Goal: Information Seeking & Learning: Learn about a topic

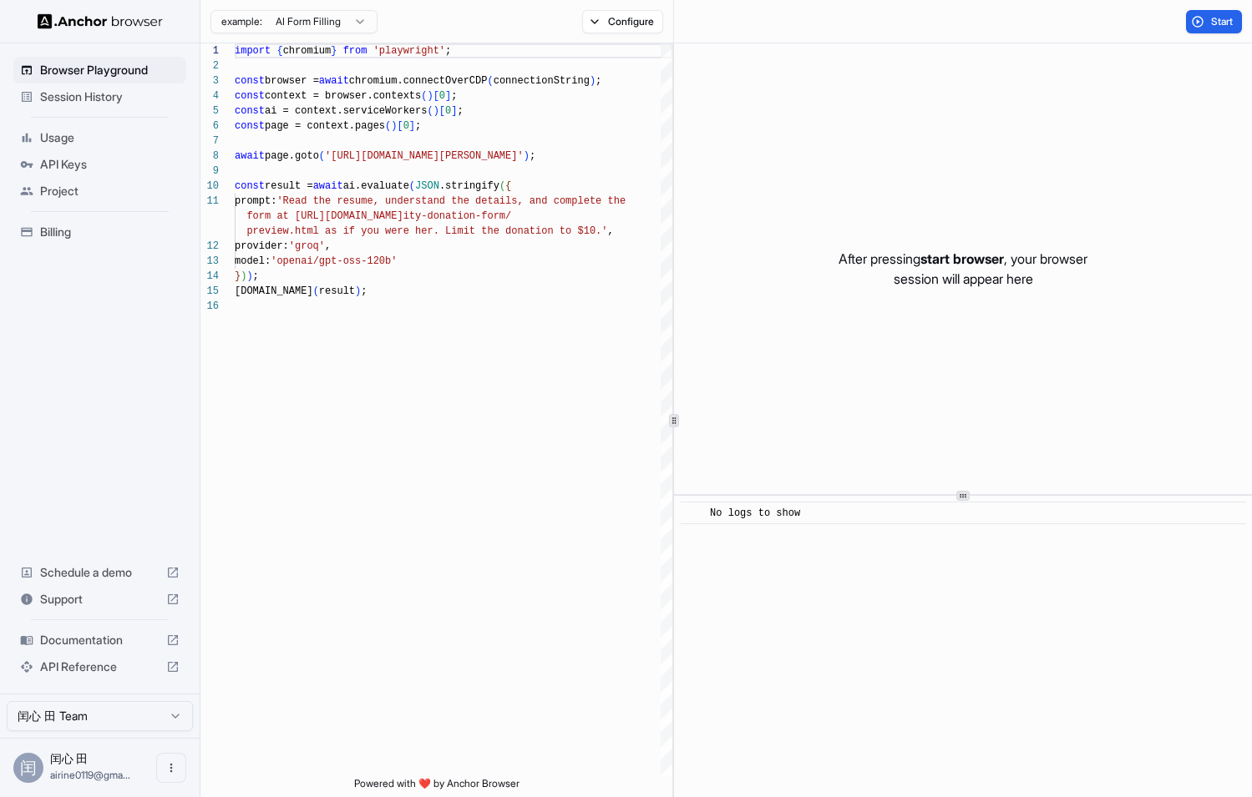
scroll to position [150, 0]
click at [750, 237] on div "After pressing start browser , your browser session will appear here" at bounding box center [963, 268] width 578 height 451
click at [1206, 17] on button "Start" at bounding box center [1214, 21] width 56 height 23
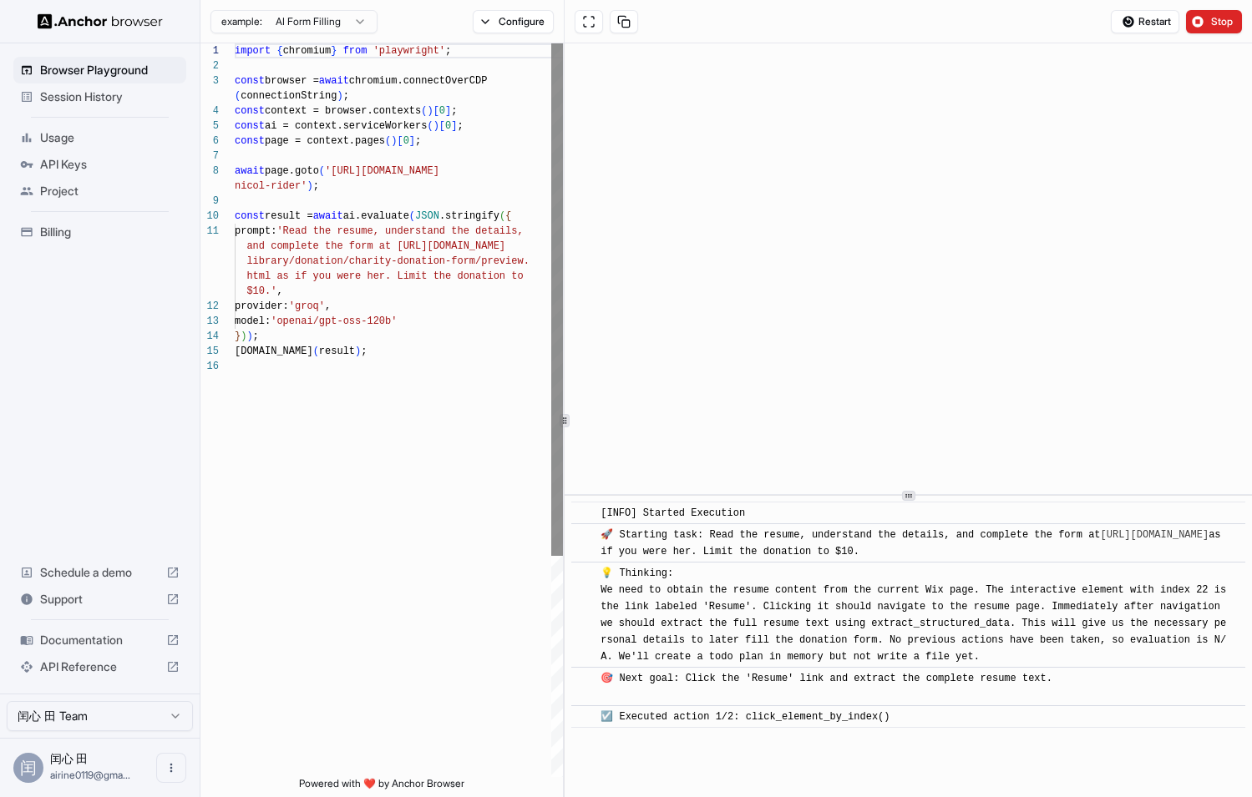
click at [555, 105] on div "1 2 3 4 5 6 7 8 9 10 11 12 13 14 15 16 import { chromium } from 'playwright' ; …" at bounding box center [725, 420] width 1051 height 754
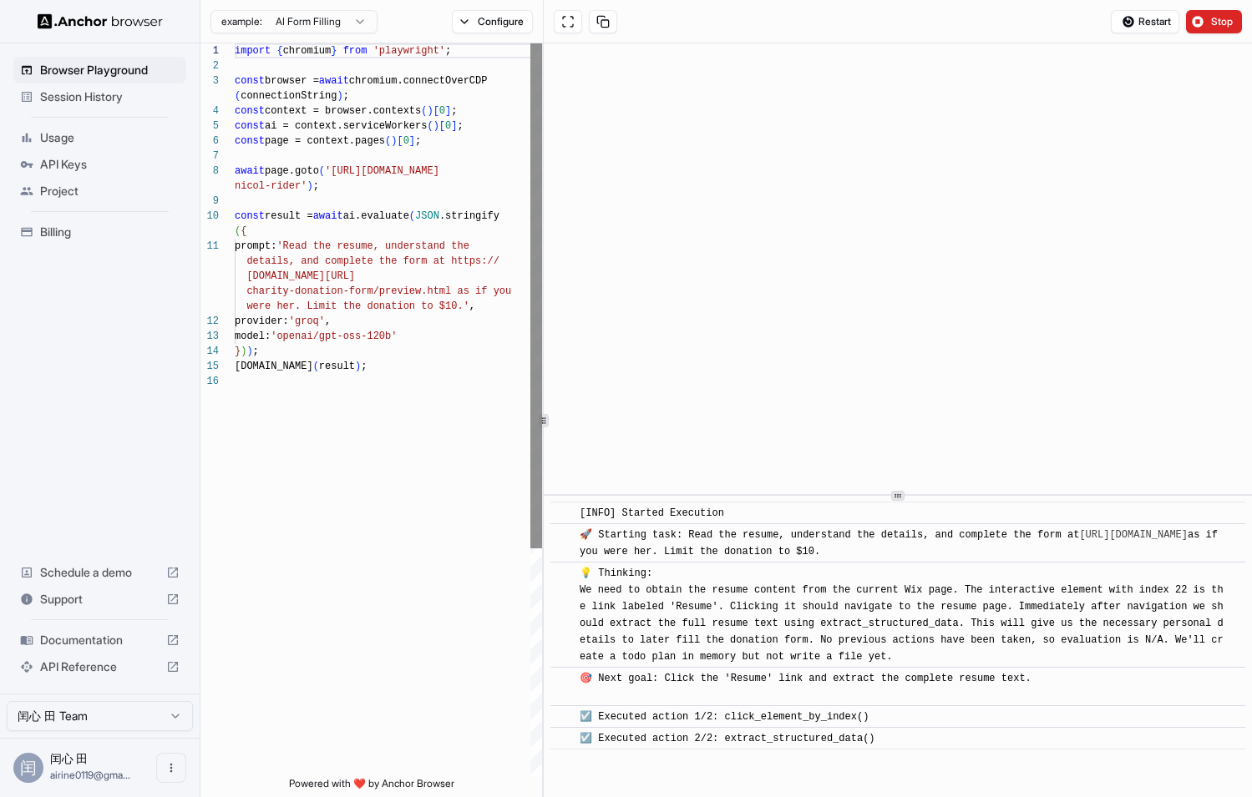
click at [543, 104] on div at bounding box center [543, 420] width 1 height 754
click at [351, 23] on html "Browser Playground Session History Usage API Keys Project Billing Schedule a de…" at bounding box center [626, 398] width 1252 height 797
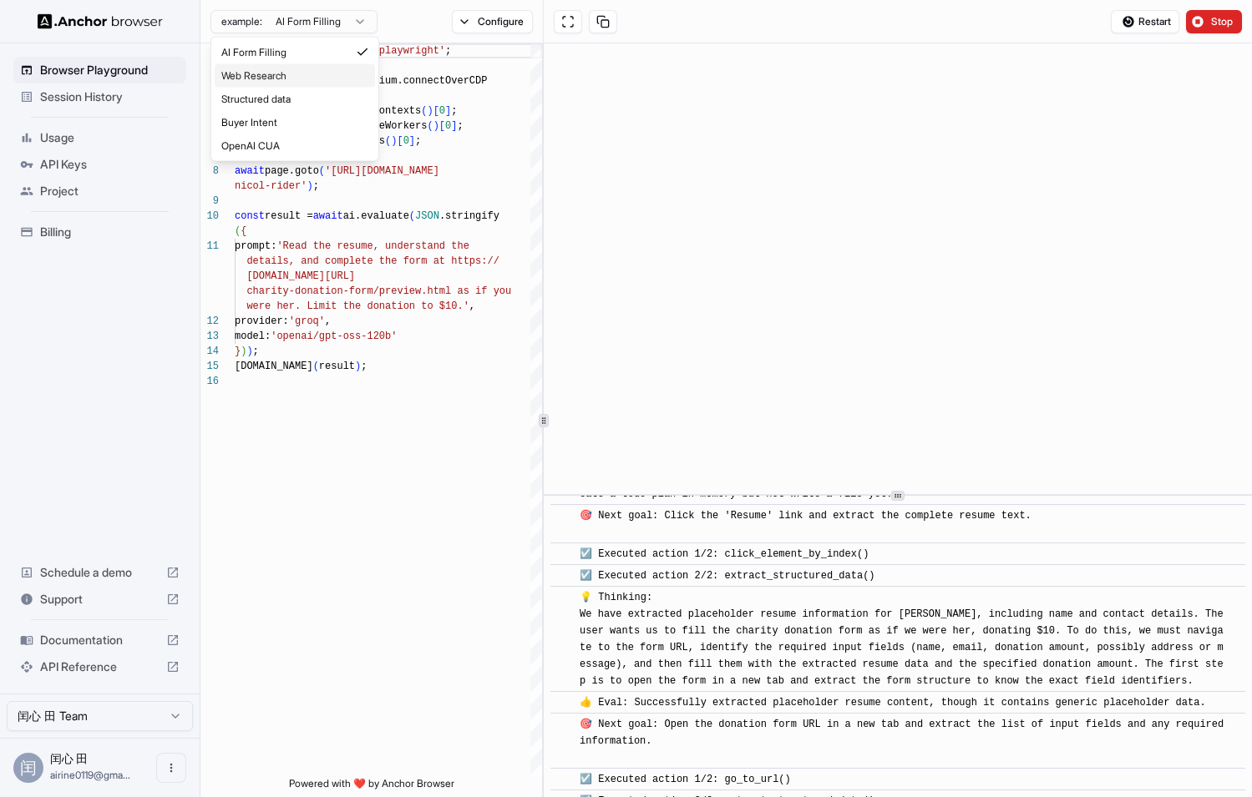
scroll to position [185, 0]
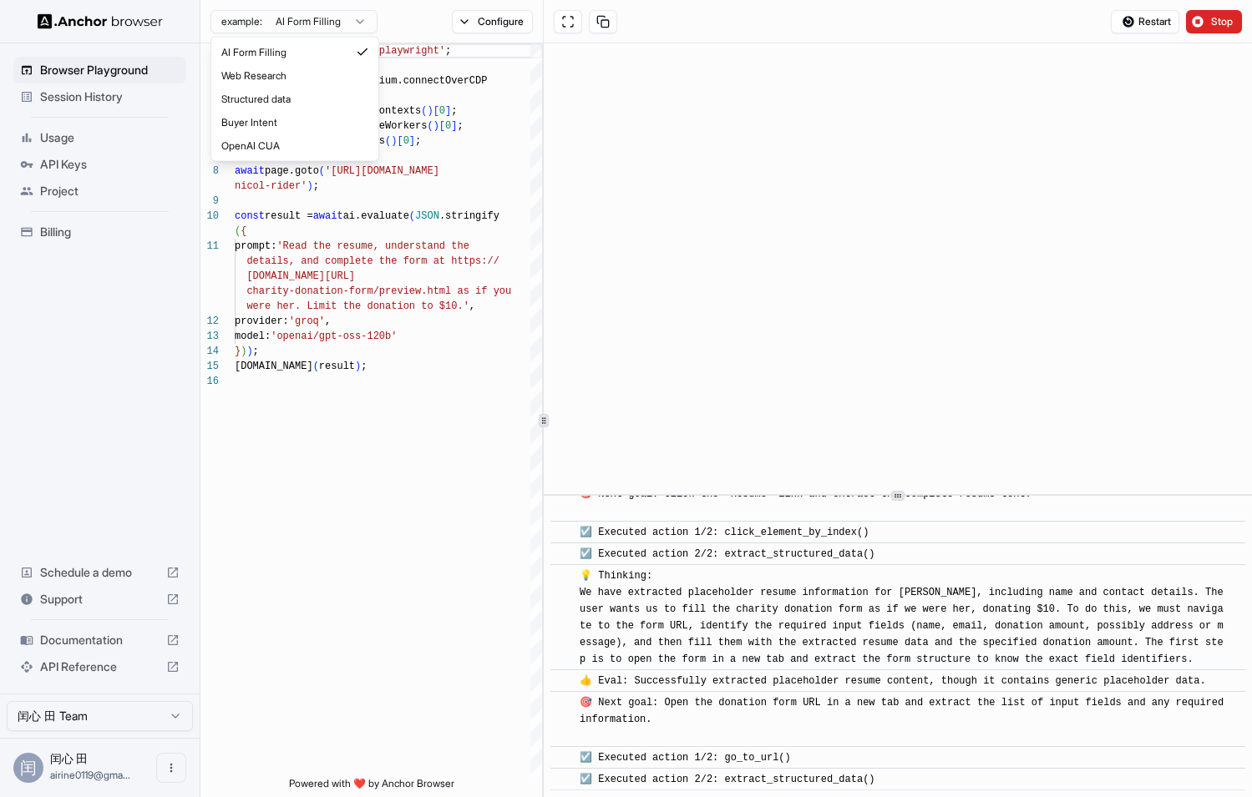
click at [385, 416] on html "Browser Playground Session History Usage API Keys Project Billing Schedule a de…" at bounding box center [626, 398] width 1252 height 797
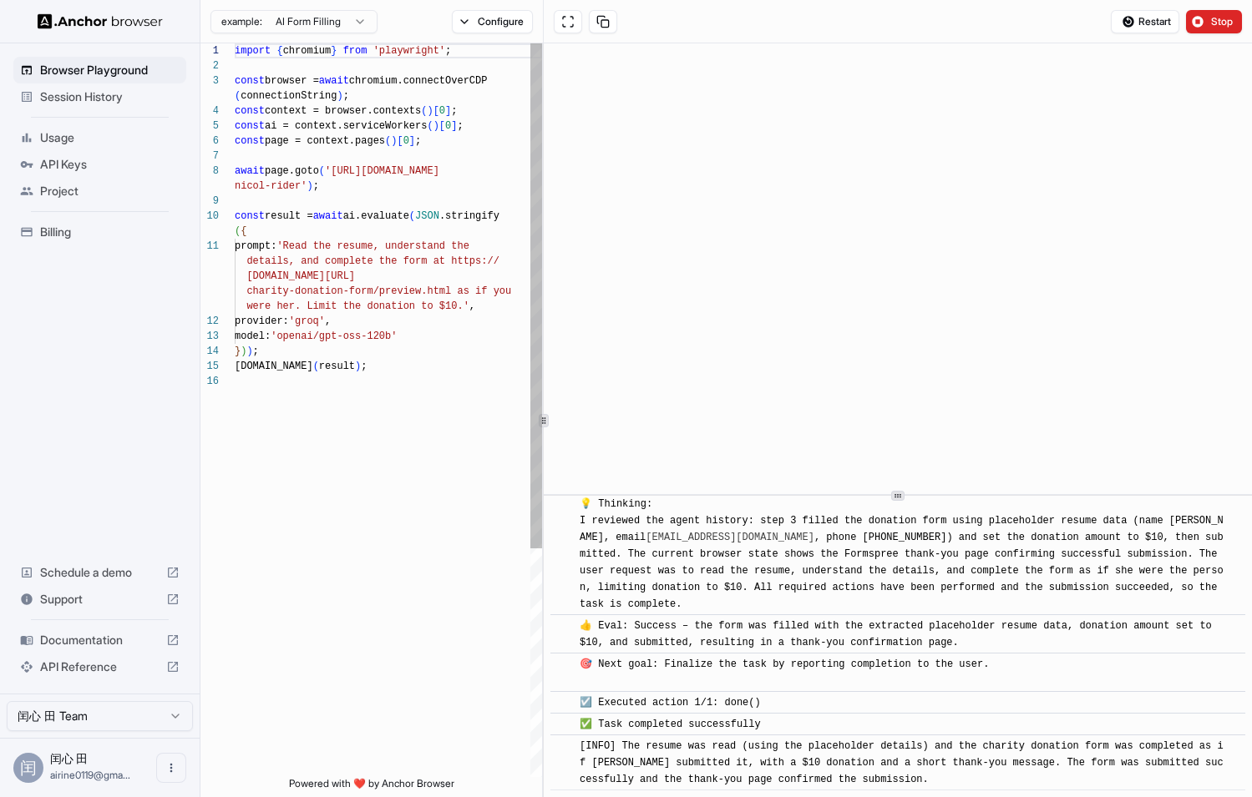
scroll to position [832, 0]
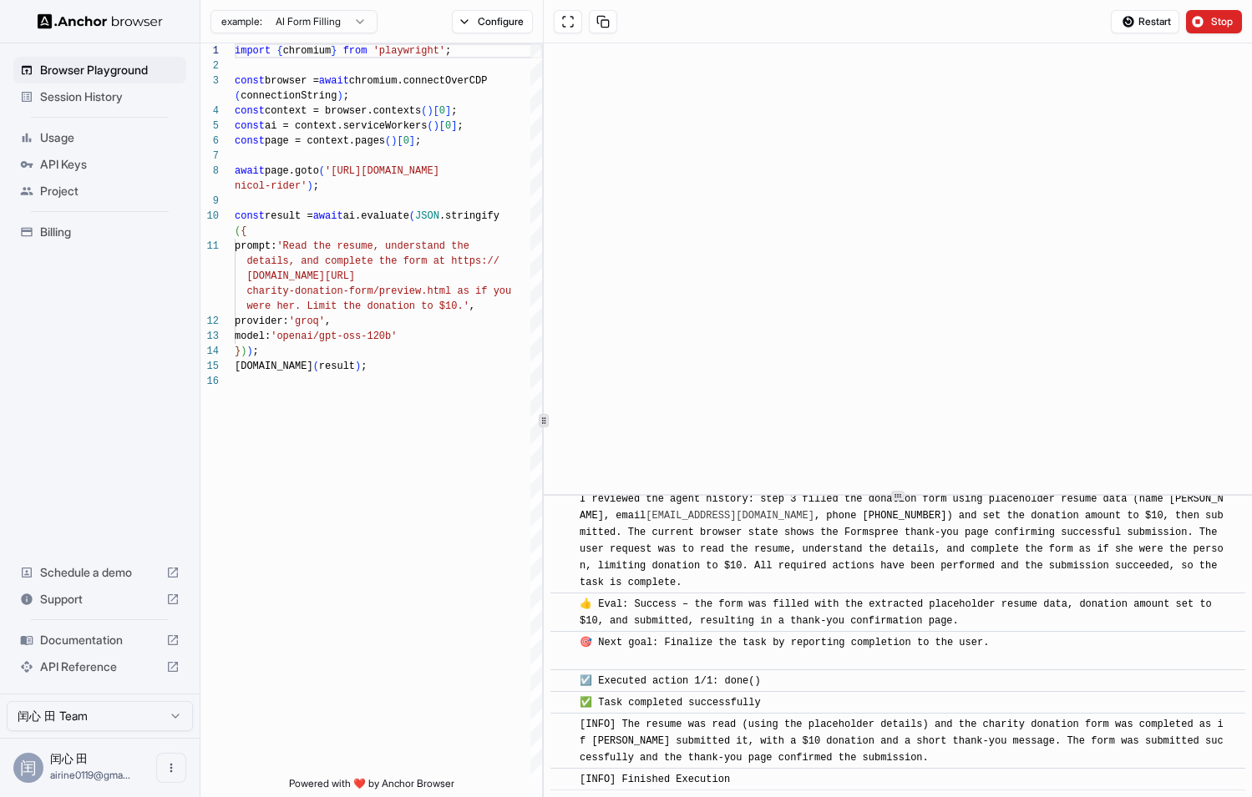
click at [109, 663] on span "API Reference" at bounding box center [99, 667] width 119 height 17
click at [482, 28] on button "Configure" at bounding box center [492, 21] width 81 height 23
click at [701, 132] on html "Browser Playground Session History Usage API Keys Project Billing Schedule a de…" at bounding box center [626, 398] width 1252 height 797
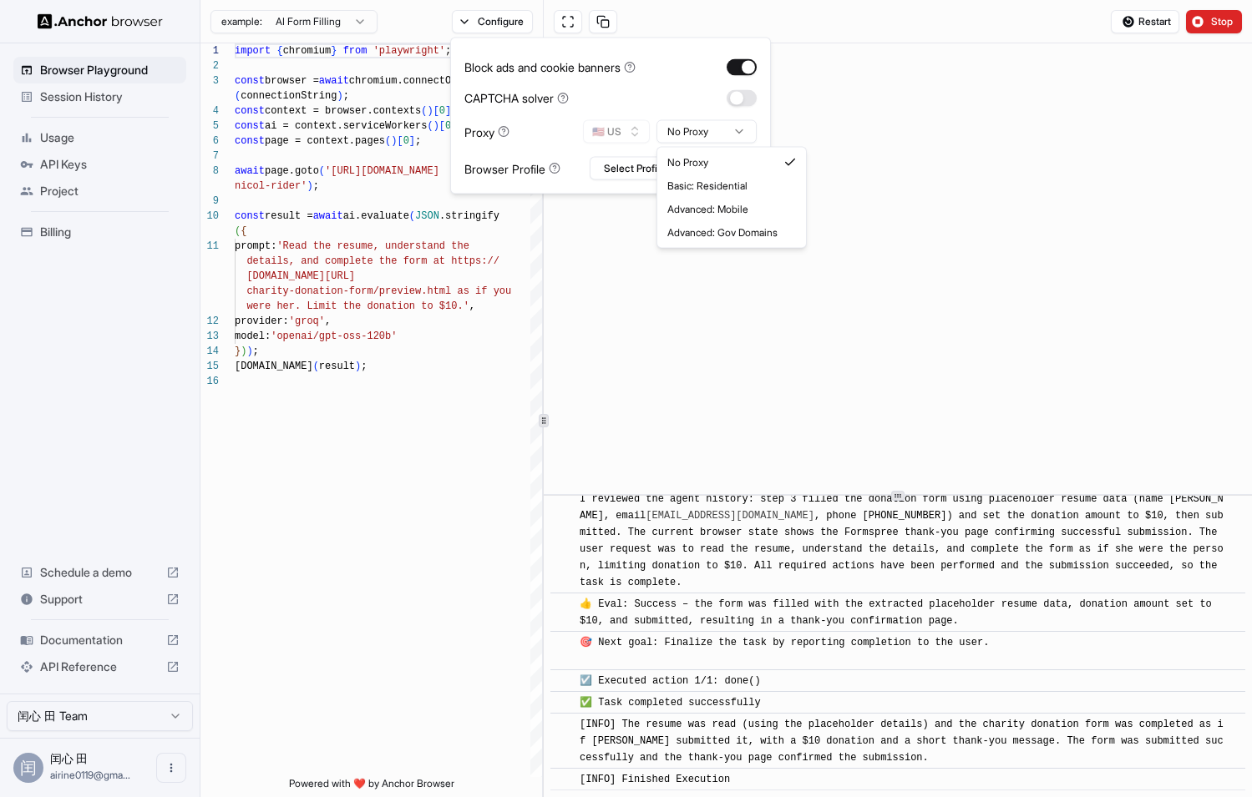
click at [701, 132] on html "Browser Playground Session History Usage API Keys Project Billing Schedule a de…" at bounding box center [626, 398] width 1252 height 797
click at [735, 95] on button "button" at bounding box center [741, 97] width 30 height 17
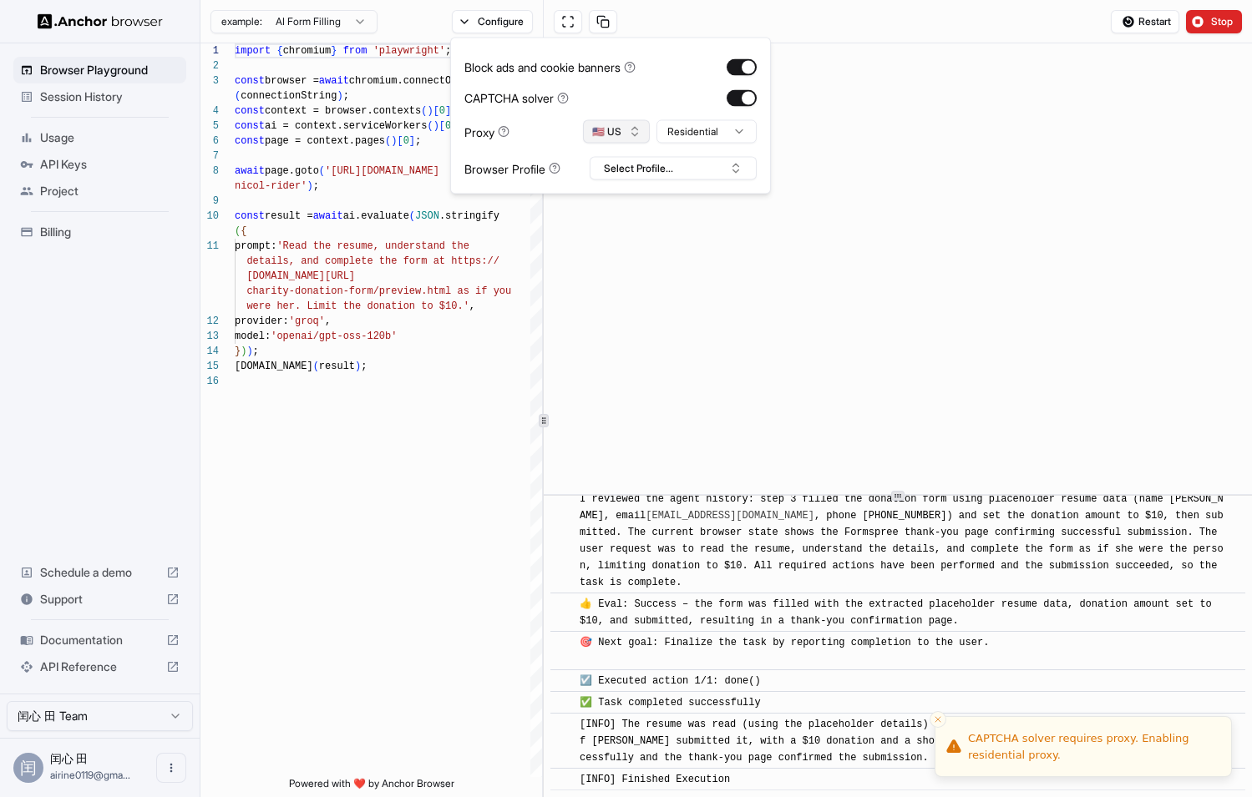
click at [613, 133] on button "🇺🇸 US" at bounding box center [616, 131] width 67 height 23
type input "**"
click at [641, 195] on div "🇨🇳 CN" at bounding box center [616, 190] width 109 height 23
click at [678, 129] on html "Browser Playground Session History Usage API Keys Project Billing Schedule a de…" at bounding box center [626, 398] width 1252 height 797
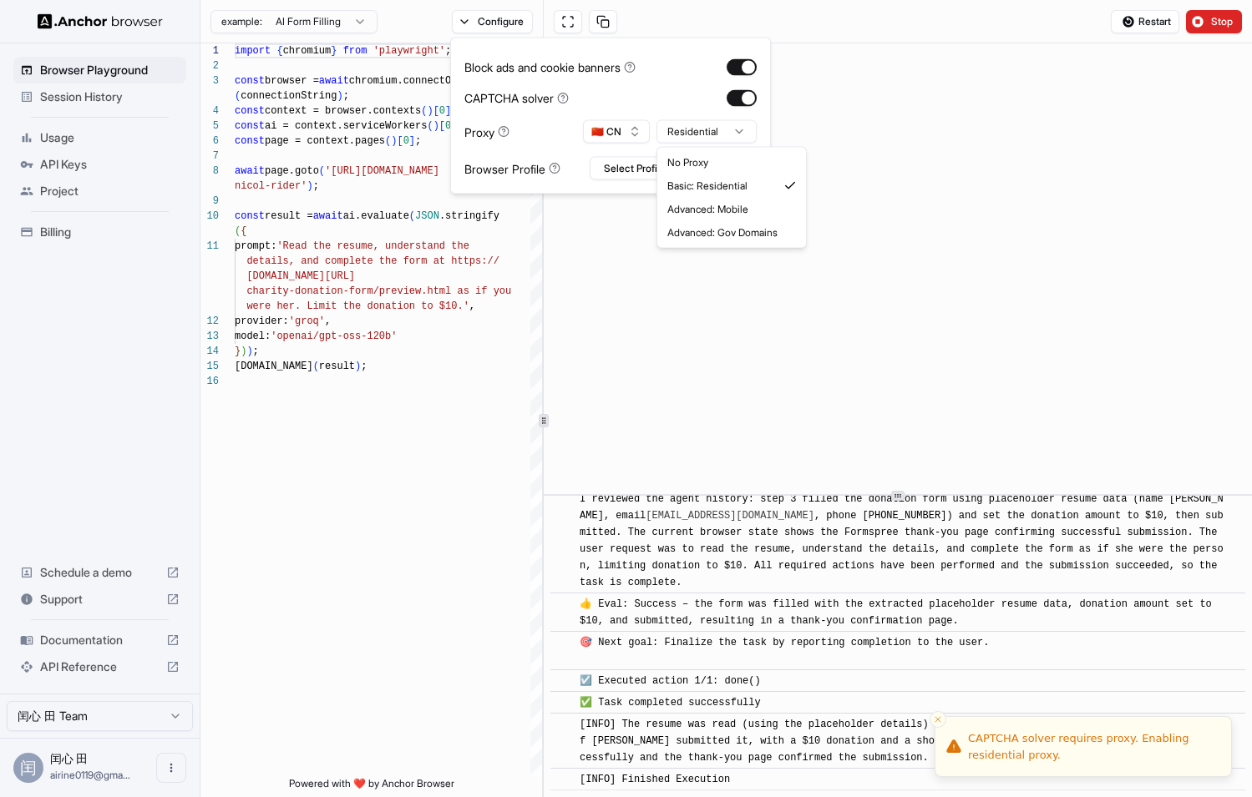
click at [675, 98] on html "Browser Playground Session History Usage API Keys Project Billing Schedule a de…" at bounding box center [626, 398] width 1252 height 797
click at [628, 132] on button "🇨🇳 CN" at bounding box center [616, 131] width 67 height 23
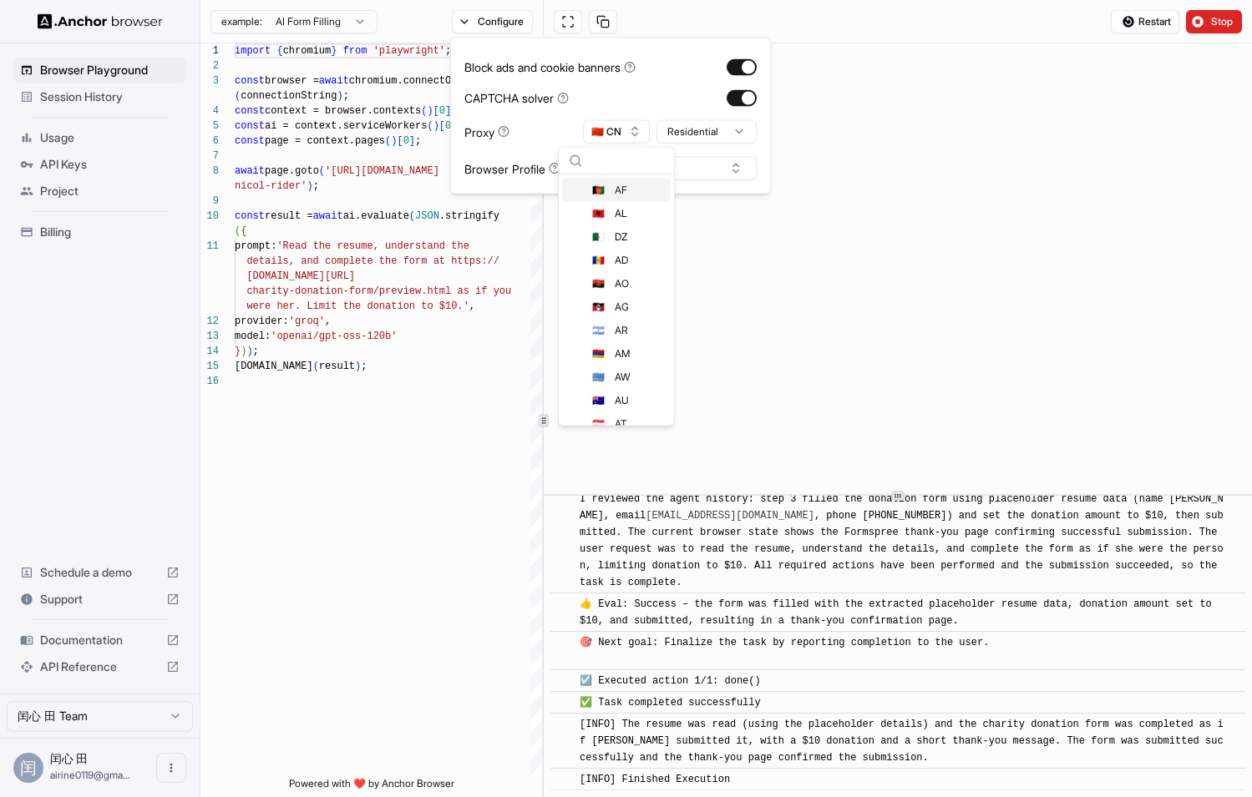
click at [688, 135] on html "Browser Playground Session History Usage API Keys Project Billing Schedule a de…" at bounding box center [626, 398] width 1252 height 797
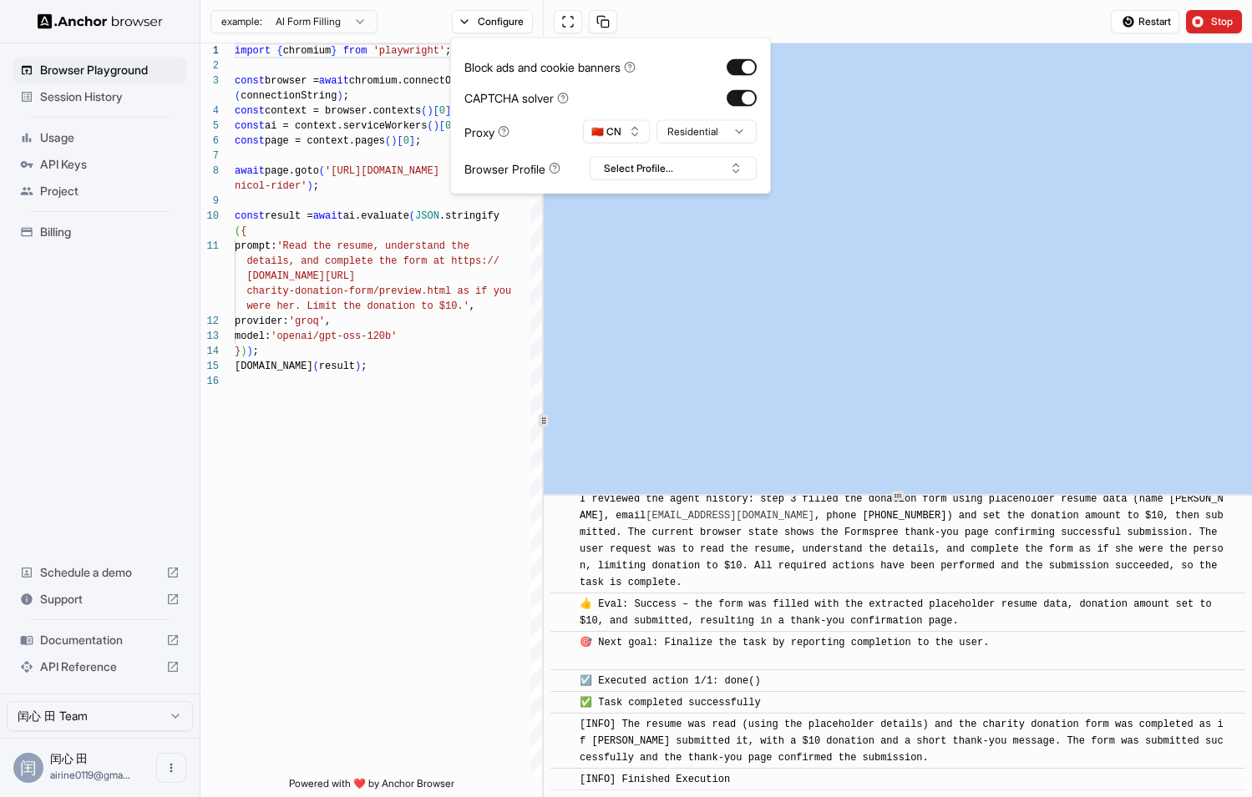
click at [688, 135] on html "Browser Playground Session History Usage API Keys Project Billing Schedule a de…" at bounding box center [626, 398] width 1252 height 797
click at [685, 105] on html "Browser Playground Session History Usage API Keys Project Billing Schedule a de…" at bounding box center [626, 398] width 1252 height 797
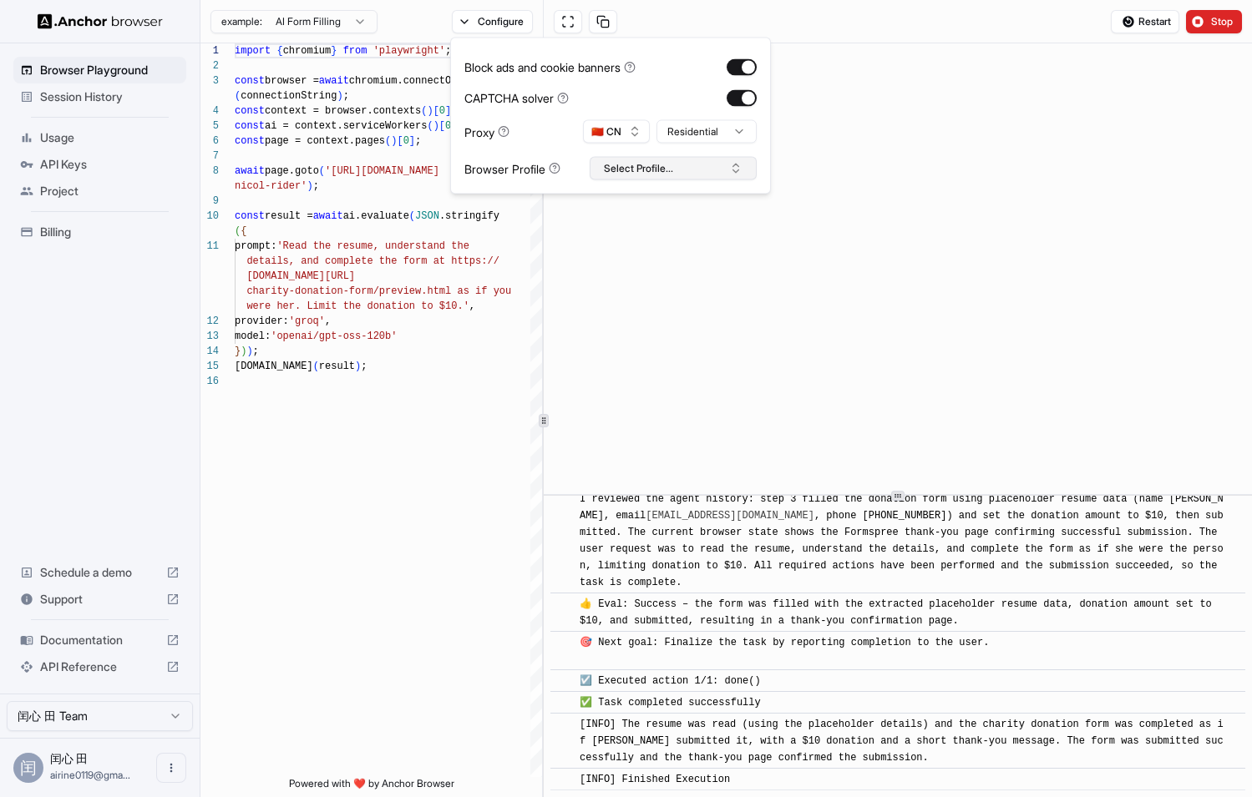
click at [642, 164] on button "Select Profile..." at bounding box center [672, 168] width 167 height 23
click at [657, 228] on div "No profiles found." at bounding box center [672, 226] width 165 height 23
type textarea "**********"
click at [395, 246] on div "import { chromium } from 'playwright' ; const browser = await chromium.connectO…" at bounding box center [388, 575] width 307 height 1065
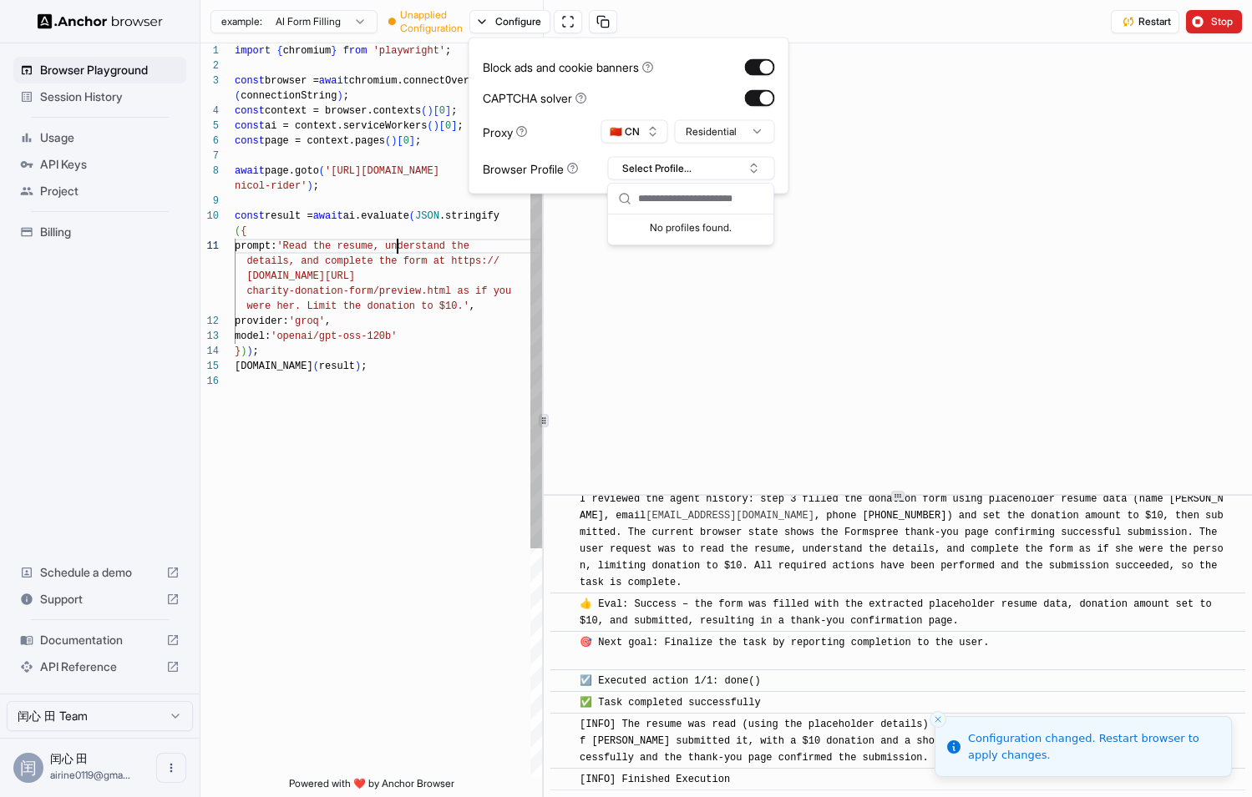
scroll to position [45, 0]
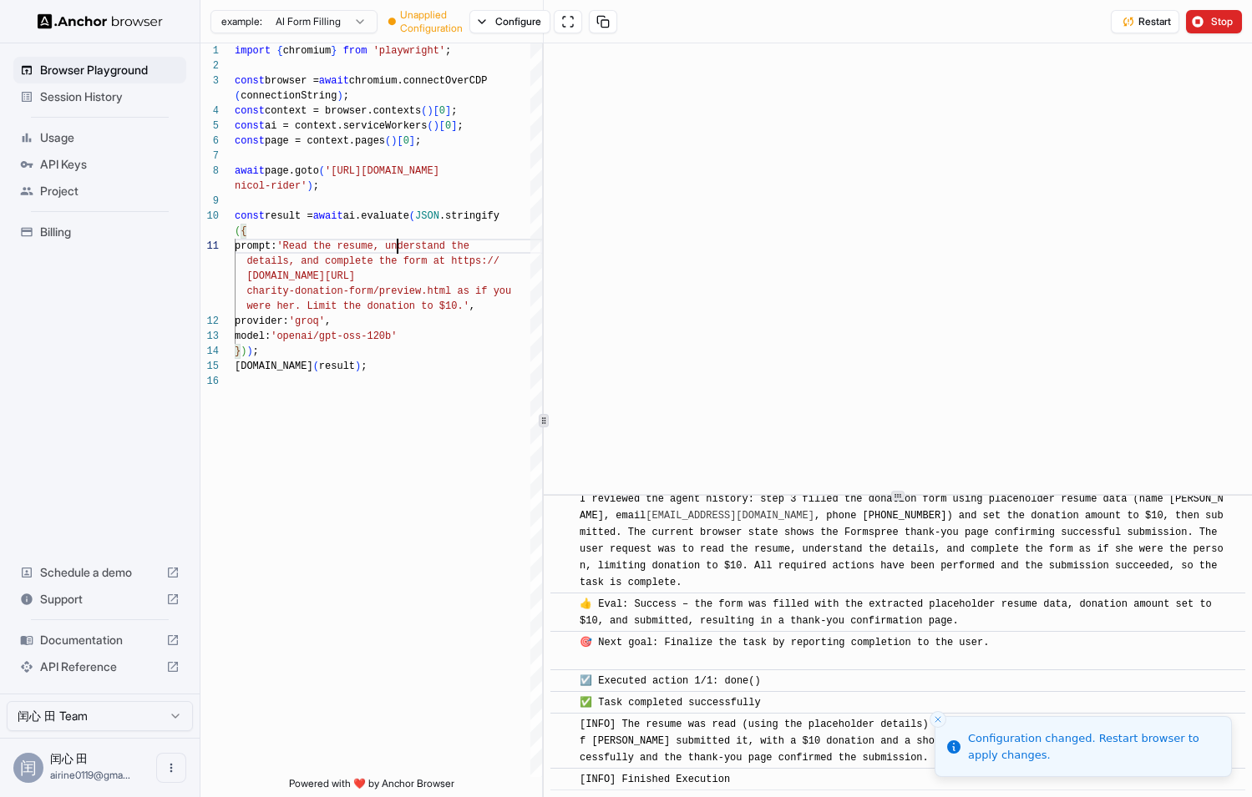
click at [94, 441] on div "Browser Playground Session History Usage API Keys Project Billing Schedule a de…" at bounding box center [100, 368] width 200 height 650
click at [134, 92] on span "Session History" at bounding box center [109, 97] width 139 height 17
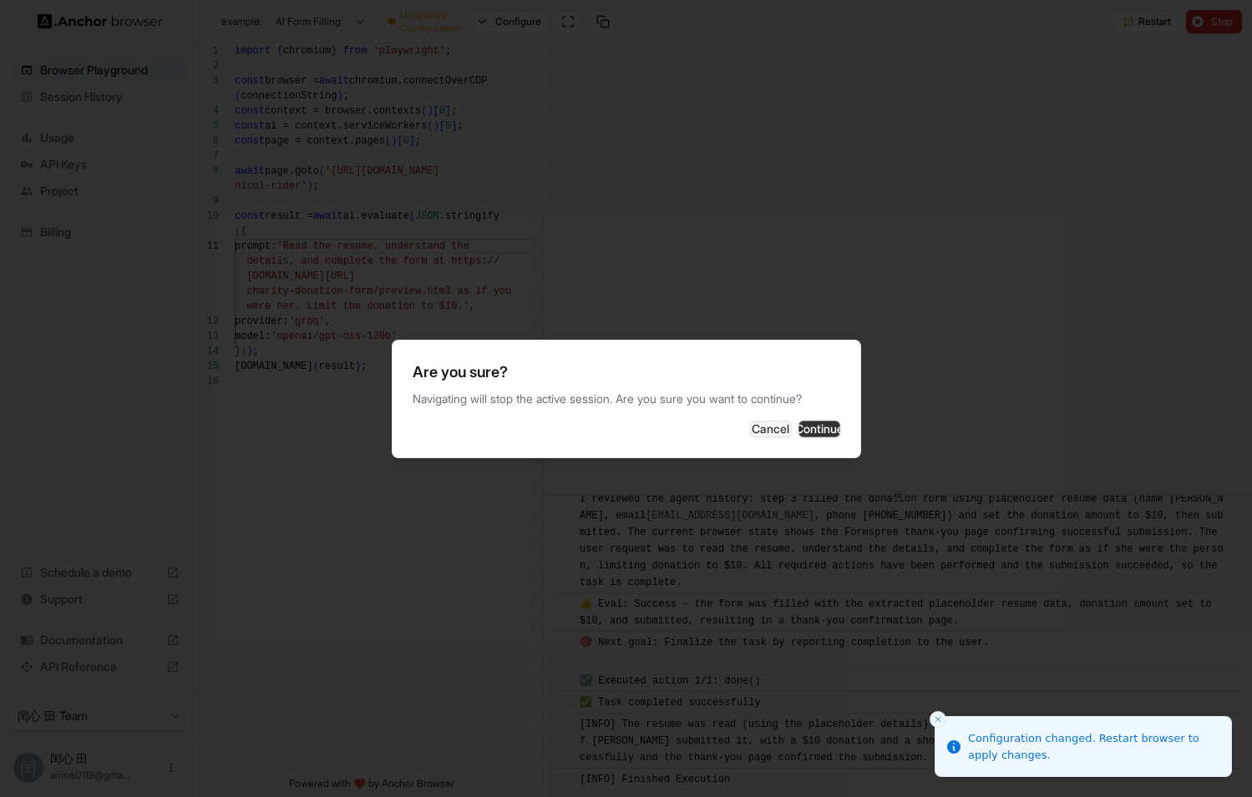
click at [822, 431] on button "Continue" at bounding box center [819, 429] width 42 height 17
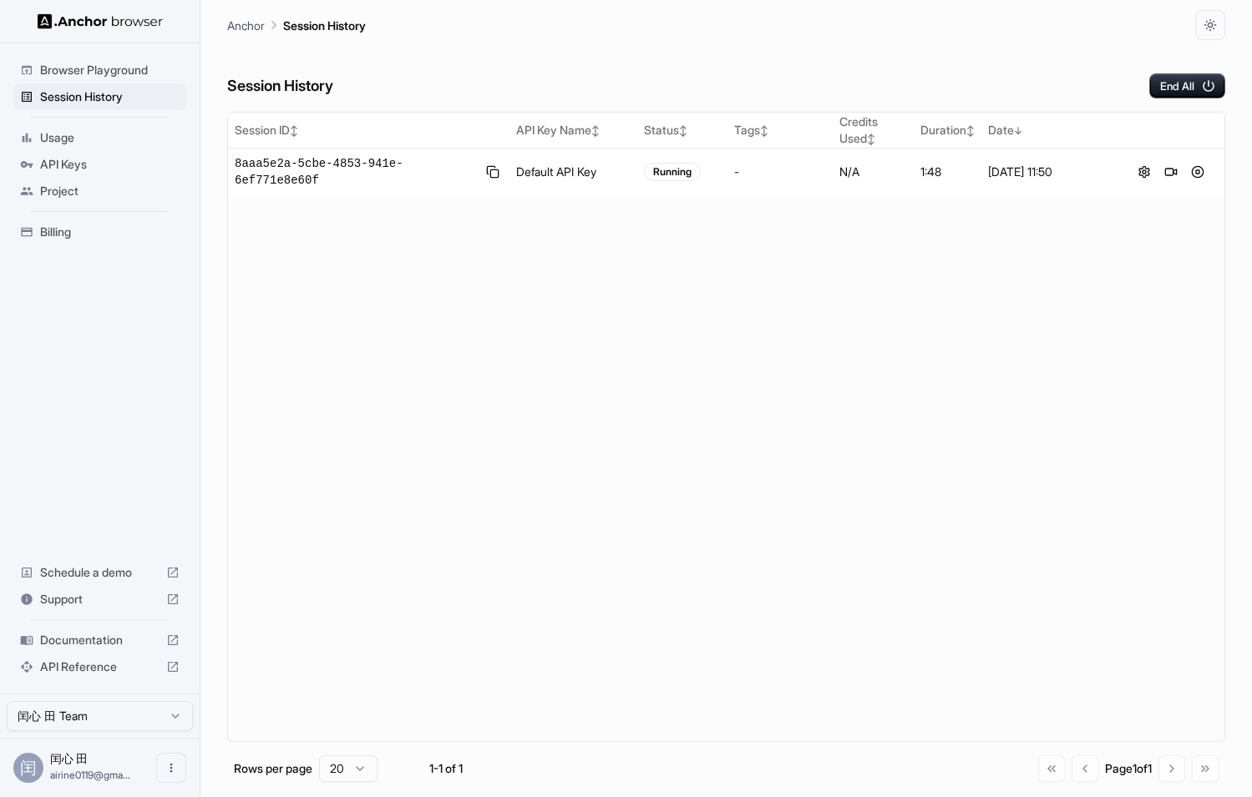
click at [394, 243] on div "Session ID ↕ API Key Name ↕ Status ↕ Tags ↕ Credits Used ↕ Duration ↕ Date ↓ 8a…" at bounding box center [726, 427] width 998 height 630
click at [412, 162] on span "8aaa5e2a-5cbe-4853-941e-6ef771e8e60f" at bounding box center [356, 171] width 242 height 33
click at [680, 190] on td "Running" at bounding box center [682, 173] width 90 height 48
click at [1169, 167] on button at bounding box center [1171, 172] width 20 height 20
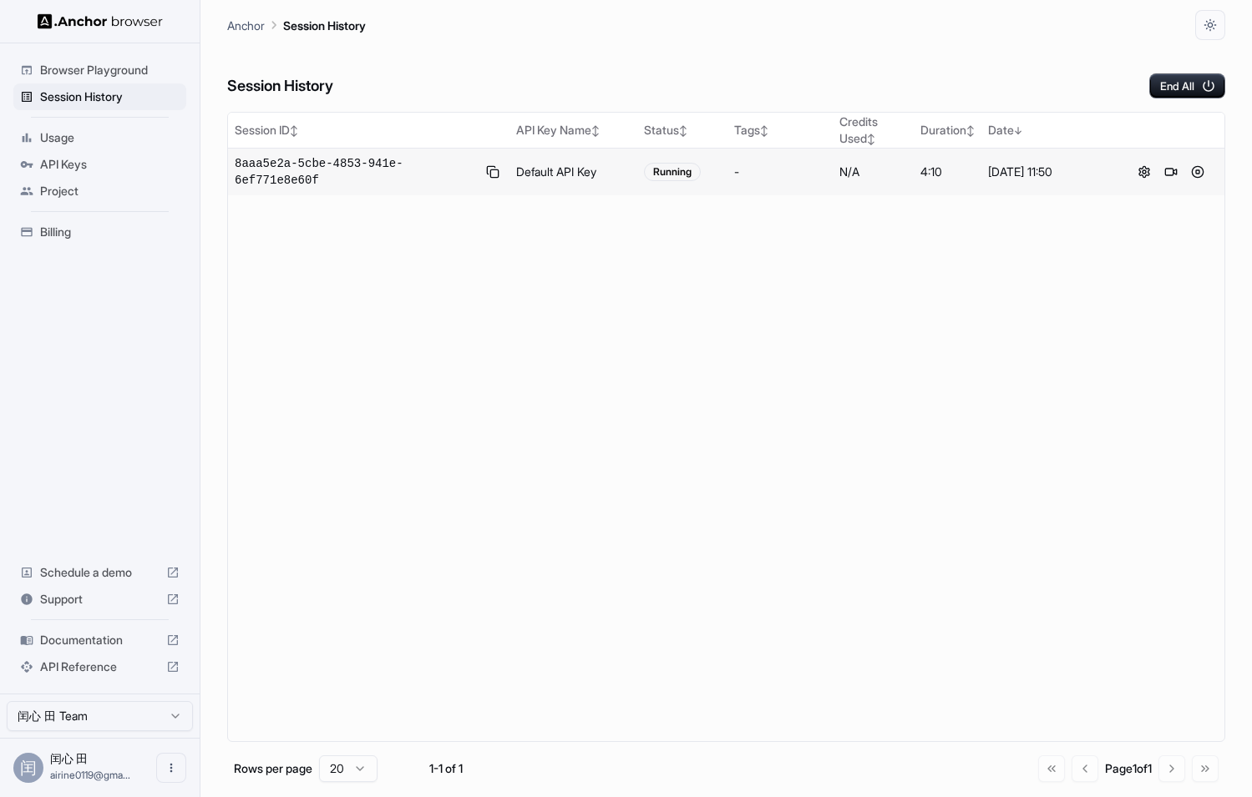
click at [157, 70] on span "Browser Playground" at bounding box center [109, 70] width 139 height 17
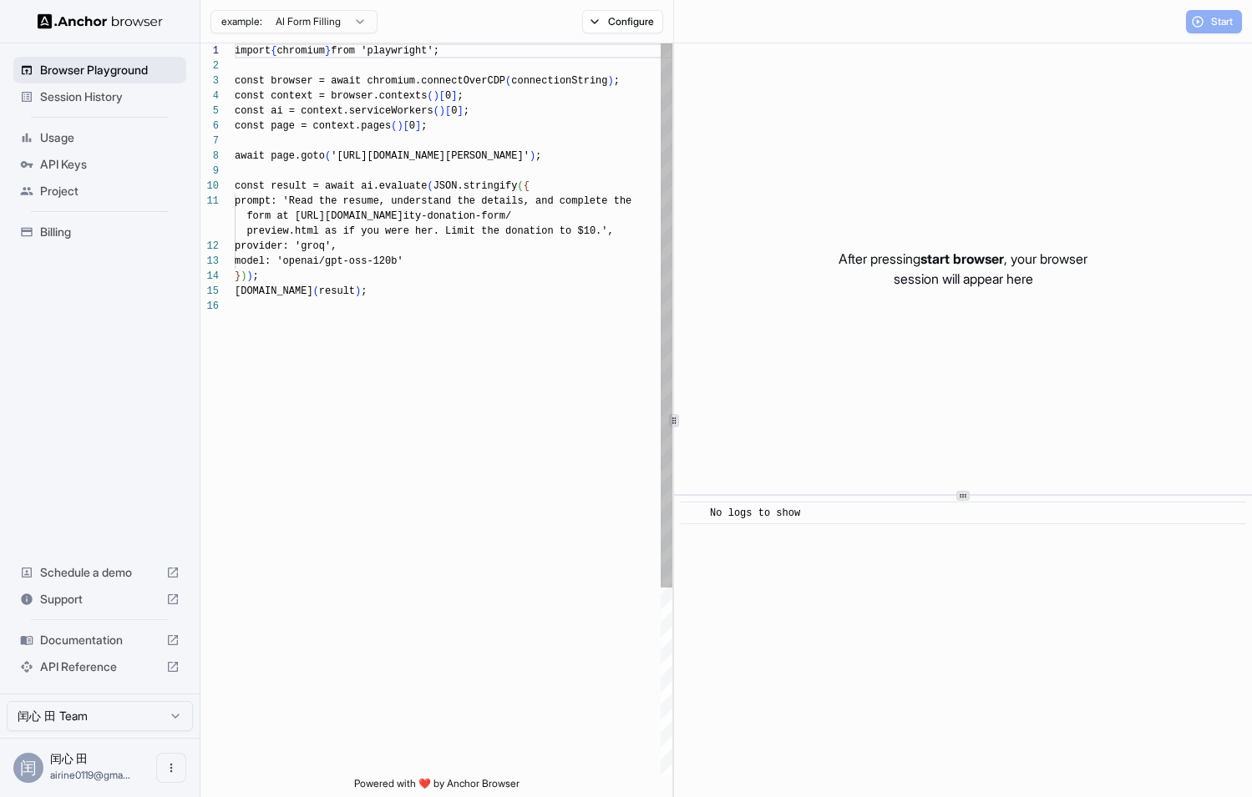
scroll to position [150, 0]
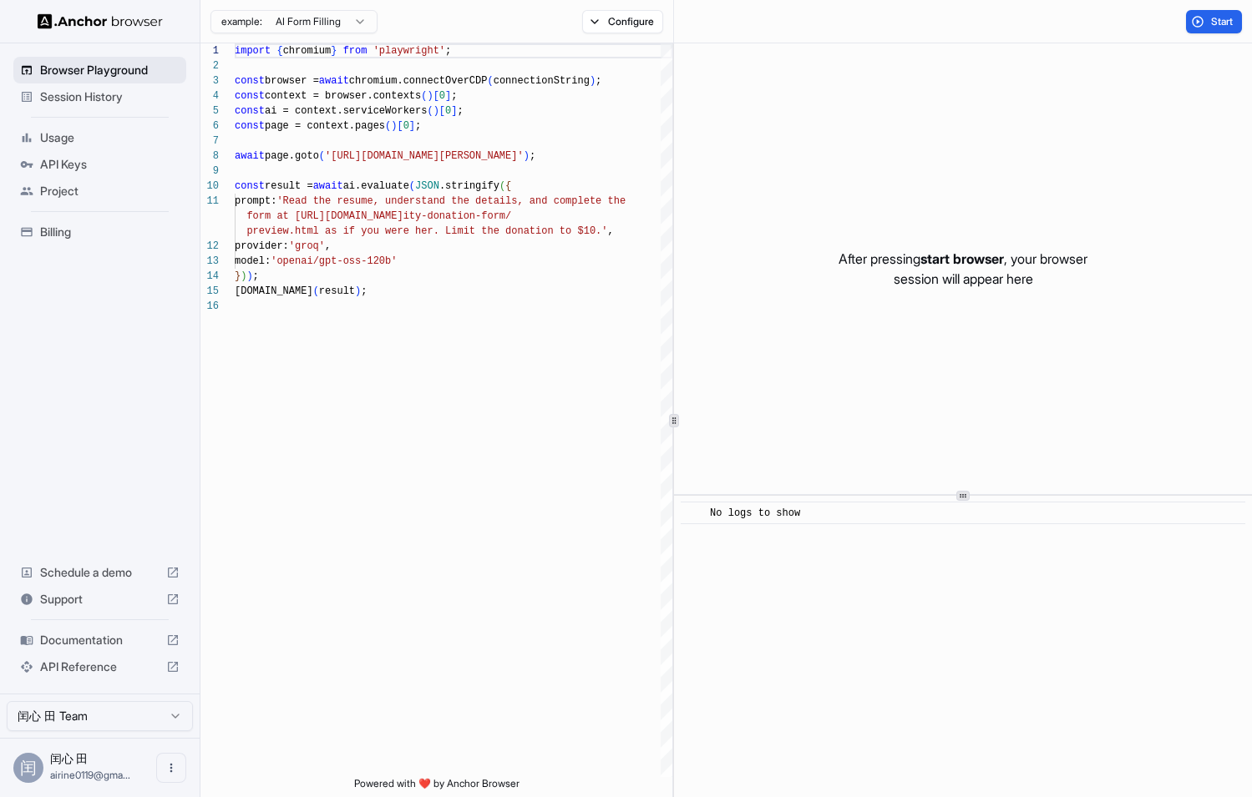
click at [125, 77] on span "Browser Playground" at bounding box center [109, 70] width 139 height 17
click at [107, 104] on span "Session History" at bounding box center [109, 97] width 139 height 17
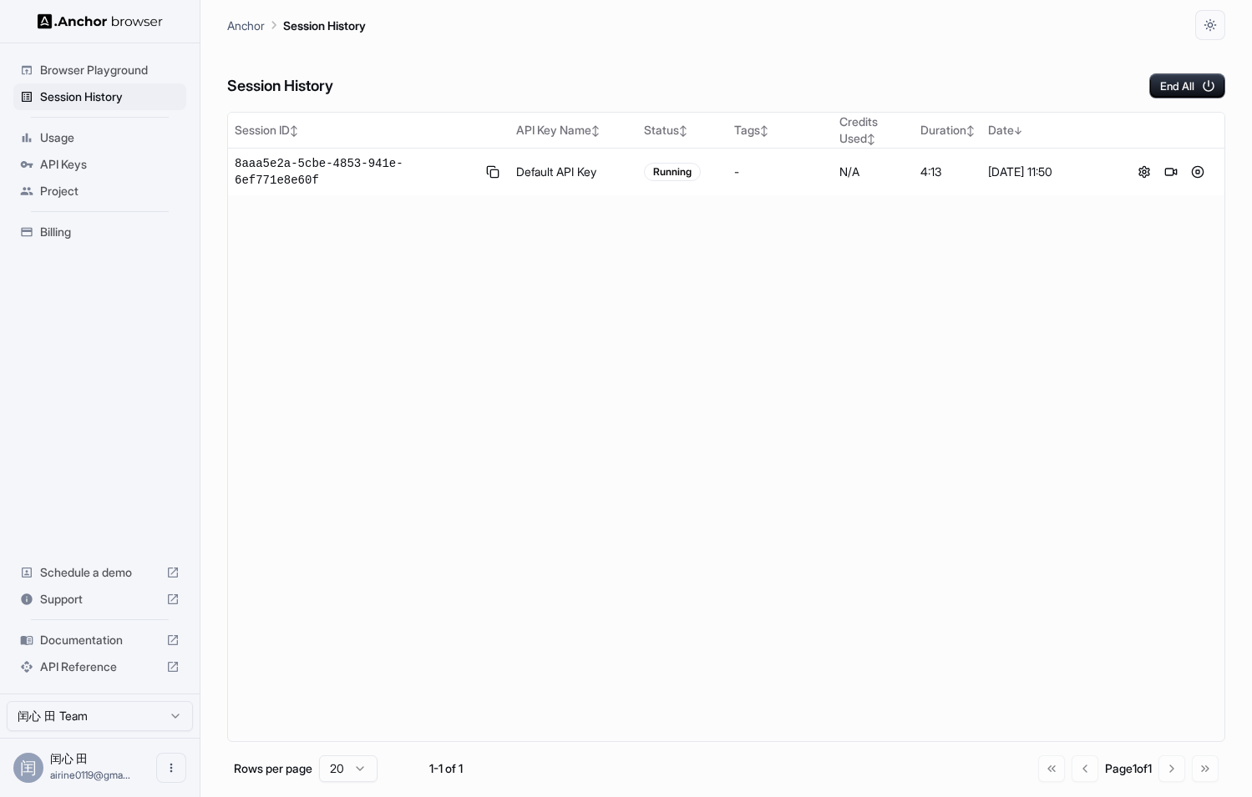
click at [102, 139] on span "Usage" at bounding box center [109, 137] width 139 height 17
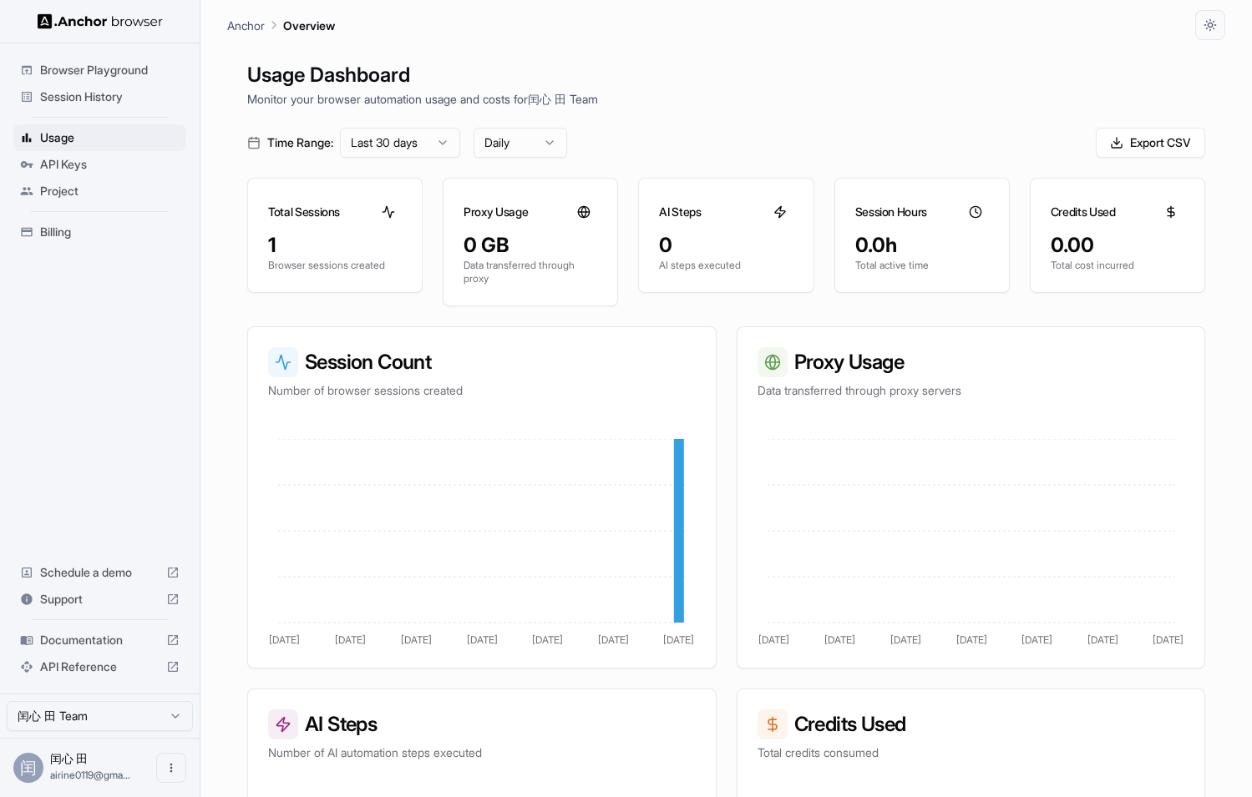
click at [680, 275] on div "0 AI steps executed" at bounding box center [726, 262] width 174 height 60
click at [749, 289] on div "0 AI steps executed" at bounding box center [726, 262] width 174 height 60
click at [749, 287] on div "0 AI steps executed" at bounding box center [726, 262] width 174 height 60
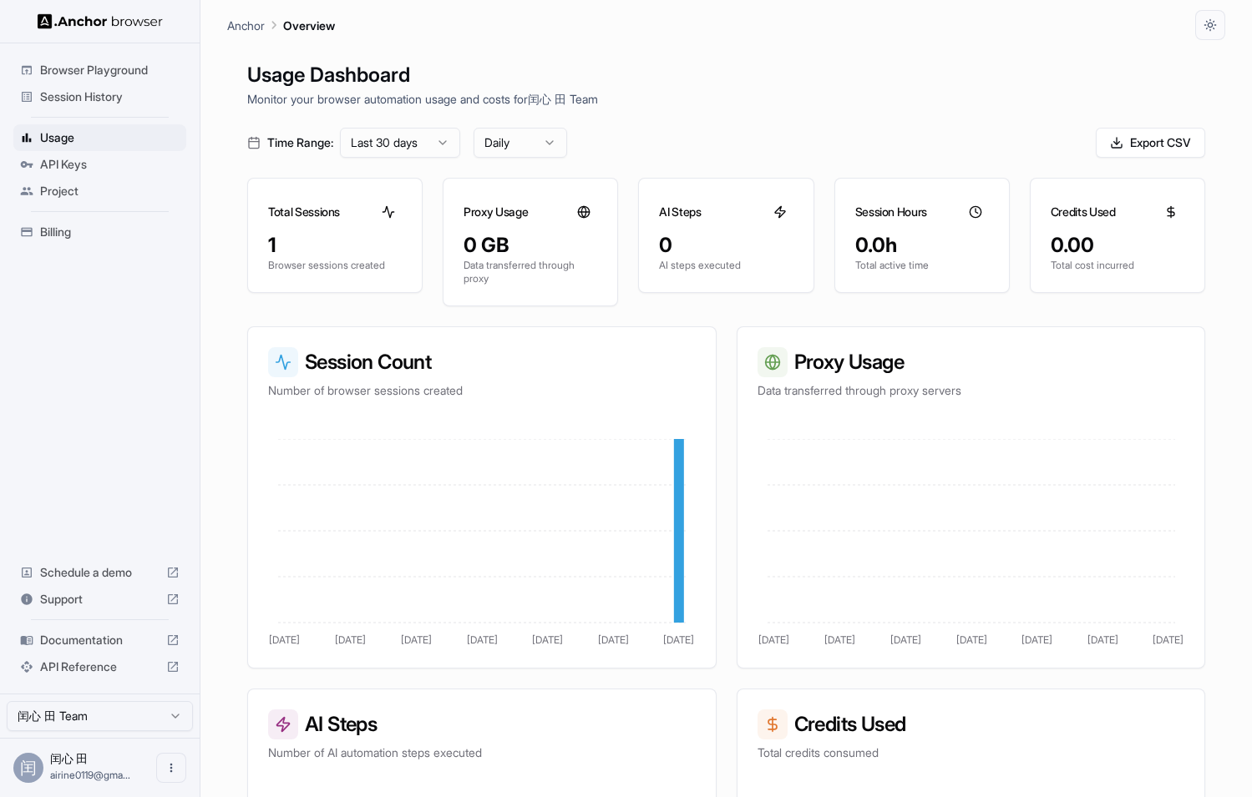
click at [759, 267] on p "AI steps executed" at bounding box center [726, 265] width 134 height 13
click at [743, 197] on div "AI Steps" at bounding box center [726, 205] width 174 height 53
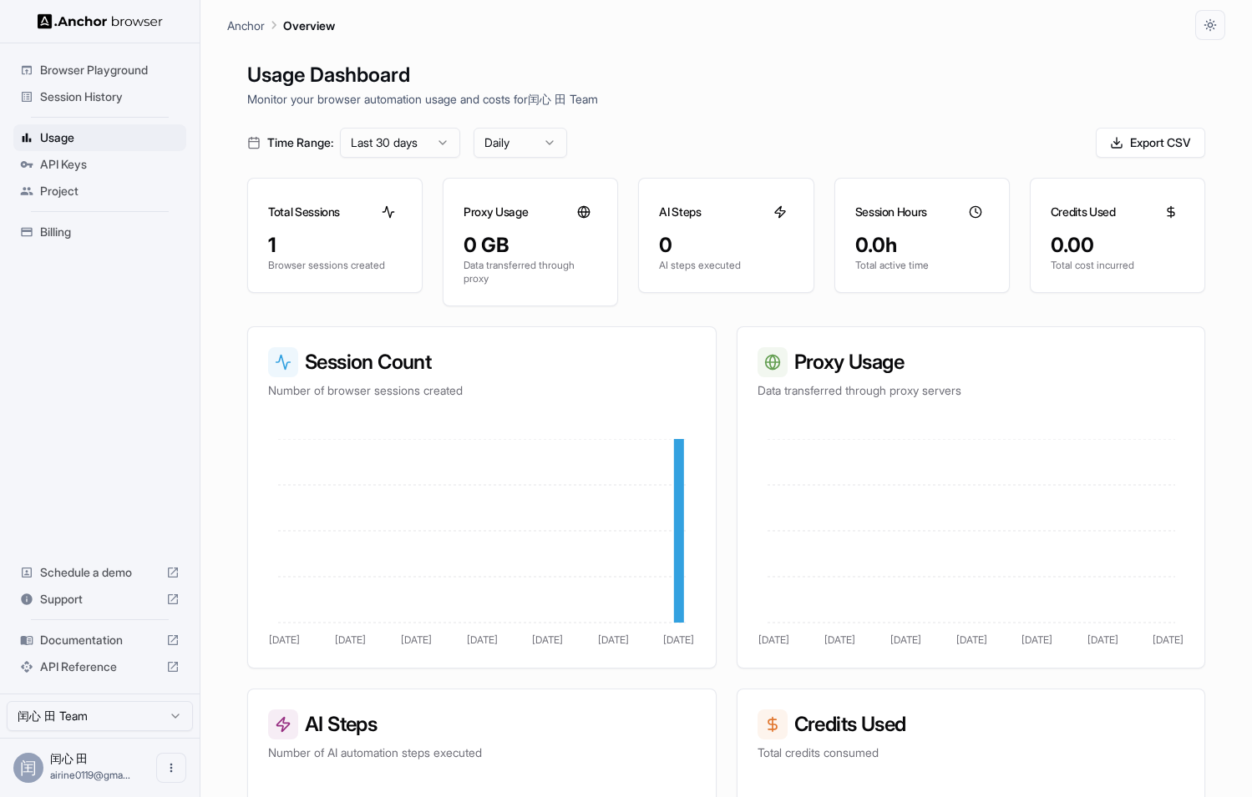
click at [792, 225] on div "AI Steps" at bounding box center [726, 205] width 174 height 53
click at [786, 162] on div "Usage Dashboard Monitor your browser automation usage and costs for 闰心 田 Team T…" at bounding box center [726, 438] width 998 height 797
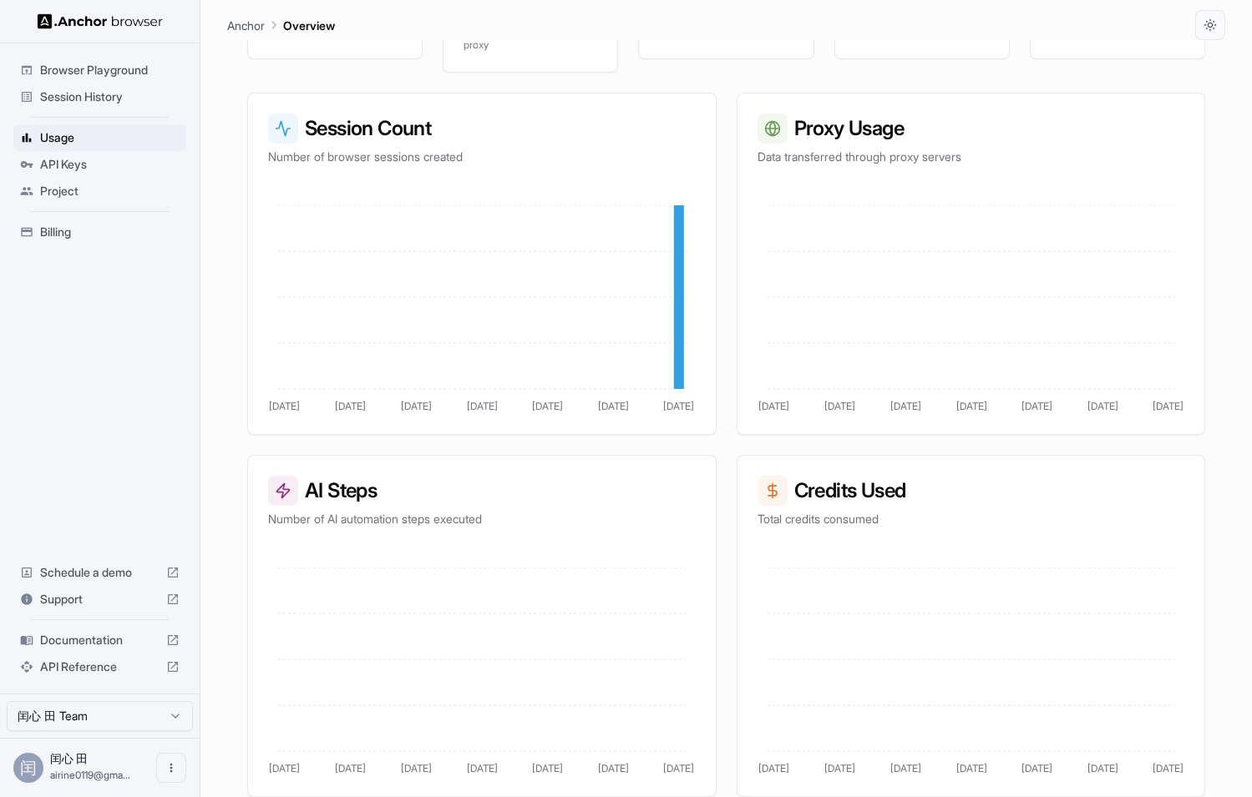
click at [433, 527] on p "Number of AI automation steps executed" at bounding box center [481, 519] width 427 height 17
click at [133, 515] on div "Browser Playground Session History Usage API Keys Project Billing Schedule a de…" at bounding box center [100, 368] width 200 height 650
click at [114, 579] on span "Schedule a demo" at bounding box center [99, 572] width 119 height 17
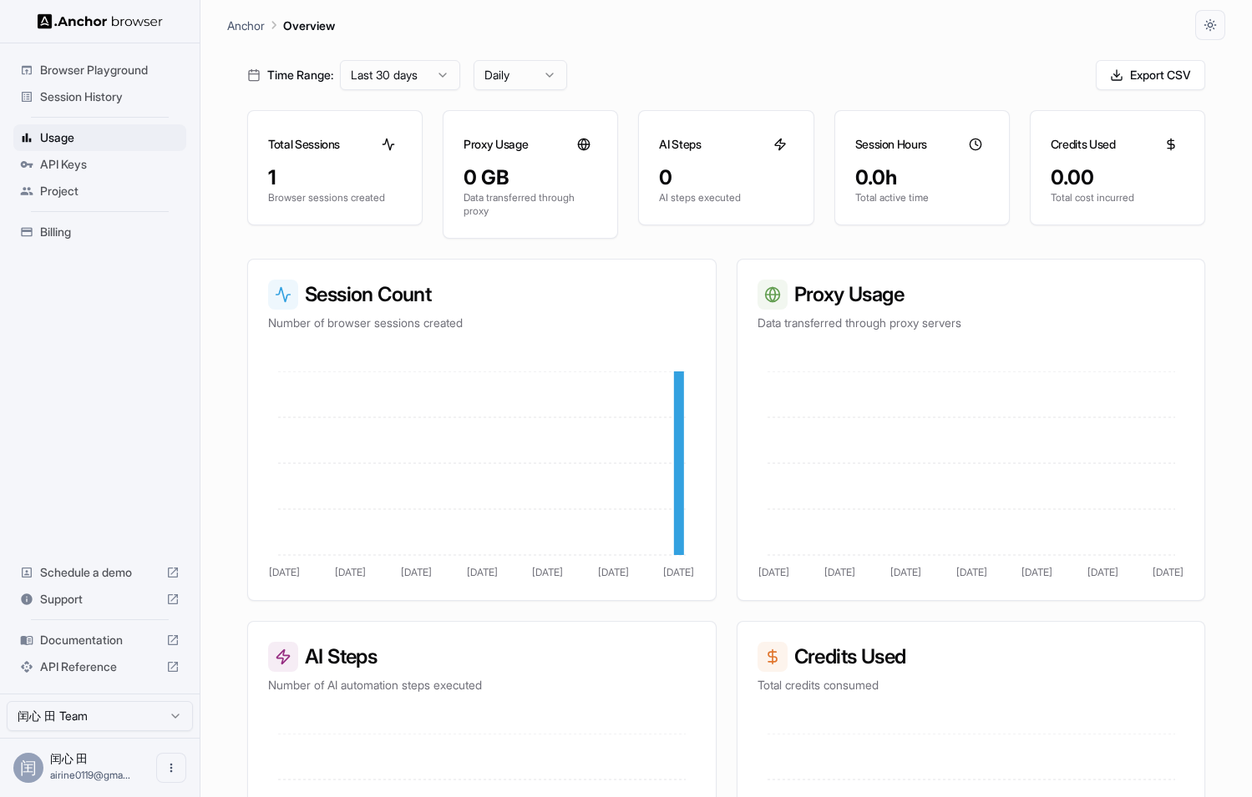
scroll to position [0, 0]
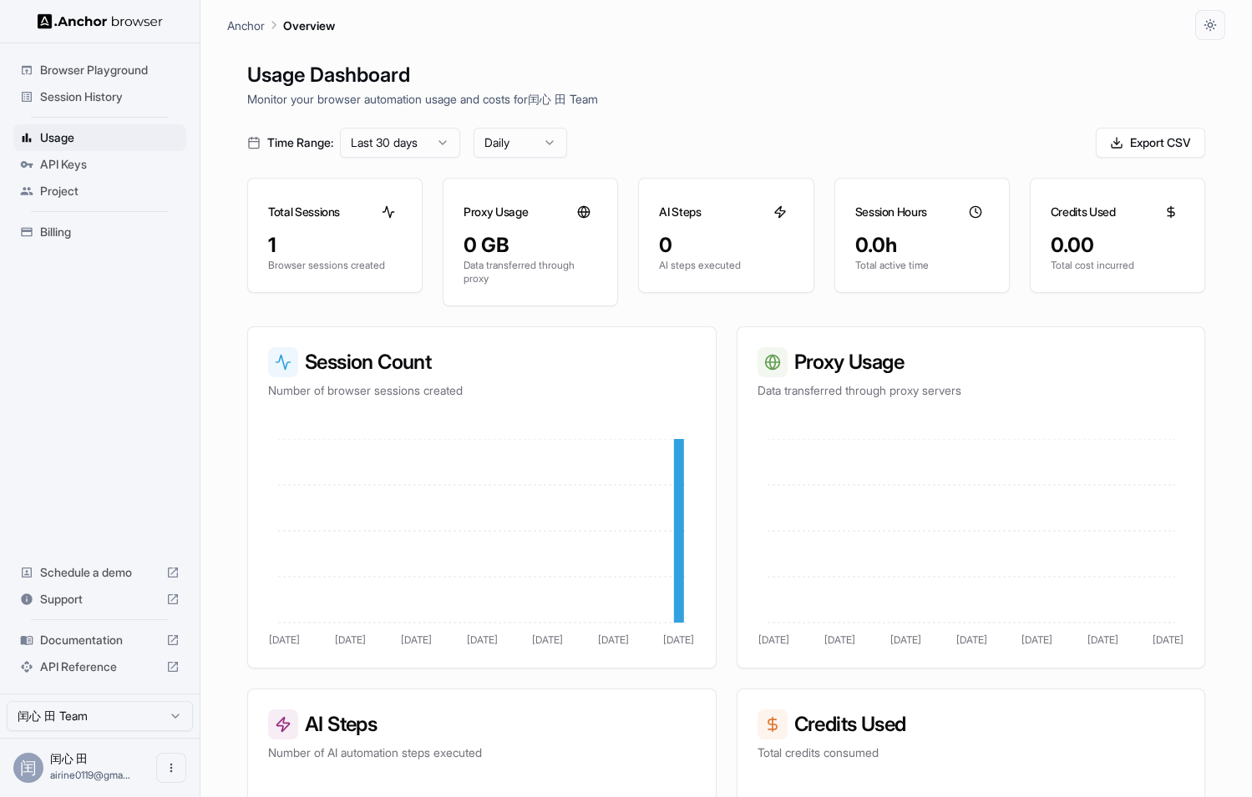
click at [664, 48] on div "Usage Dashboard Monitor your browser automation usage and costs for 闰心 田 Team T…" at bounding box center [726, 438] width 998 height 797
click at [537, 129] on html "Browser Playground Session History Usage API Keys Project Billing Schedule a de…" at bounding box center [626, 398] width 1252 height 797
click at [554, 81] on html "Browser Playground Session History Usage API Keys Project Billing Schedule a de…" at bounding box center [626, 398] width 1252 height 797
click at [130, 190] on span "Project" at bounding box center [109, 191] width 139 height 17
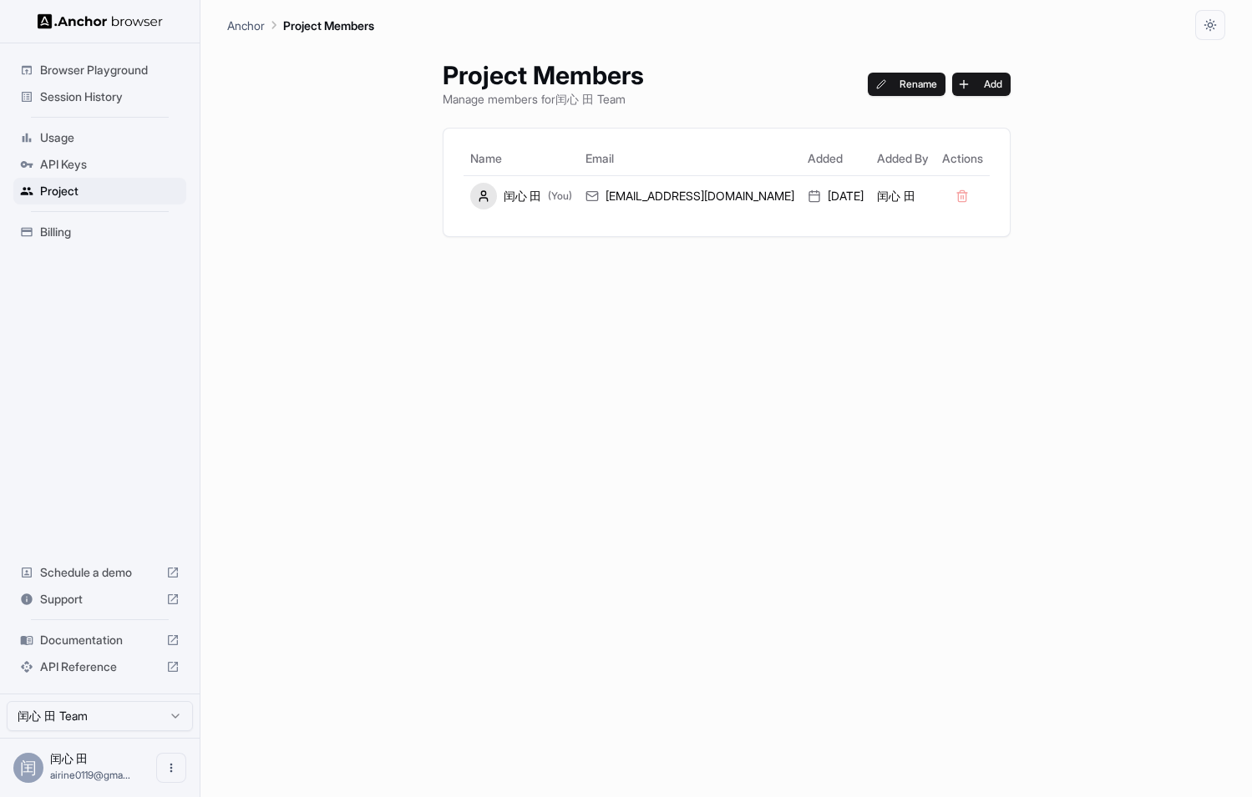
click at [120, 172] on div "API Keys" at bounding box center [99, 164] width 173 height 27
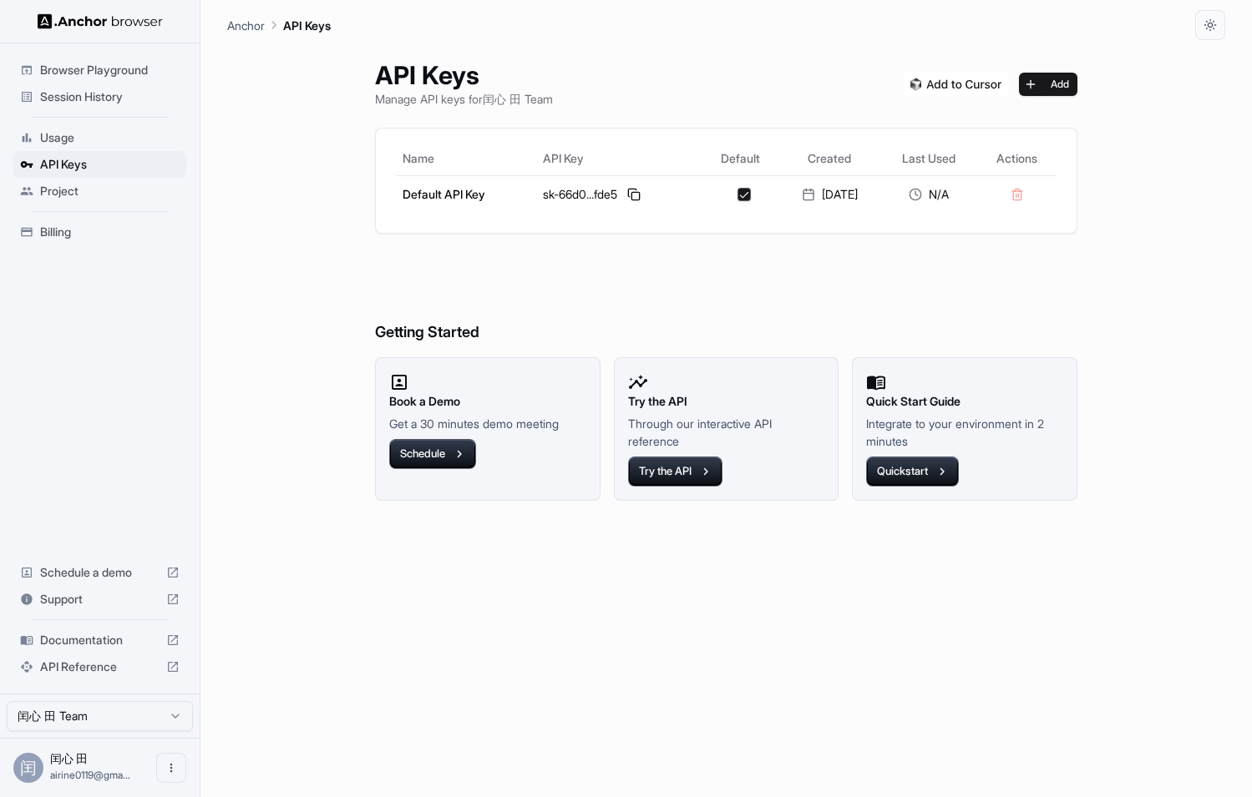
click at [301, 227] on div "API Keys Manage API keys for 闰心 田 Team Add Name API Key Default Created Last Us…" at bounding box center [726, 418] width 998 height 757
click at [675, 473] on button "Try the API" at bounding box center [675, 472] width 94 height 30
click at [859, 94] on div "API Keys Manage API keys for 闰心 田 Team Add" at bounding box center [726, 84] width 702 height 48
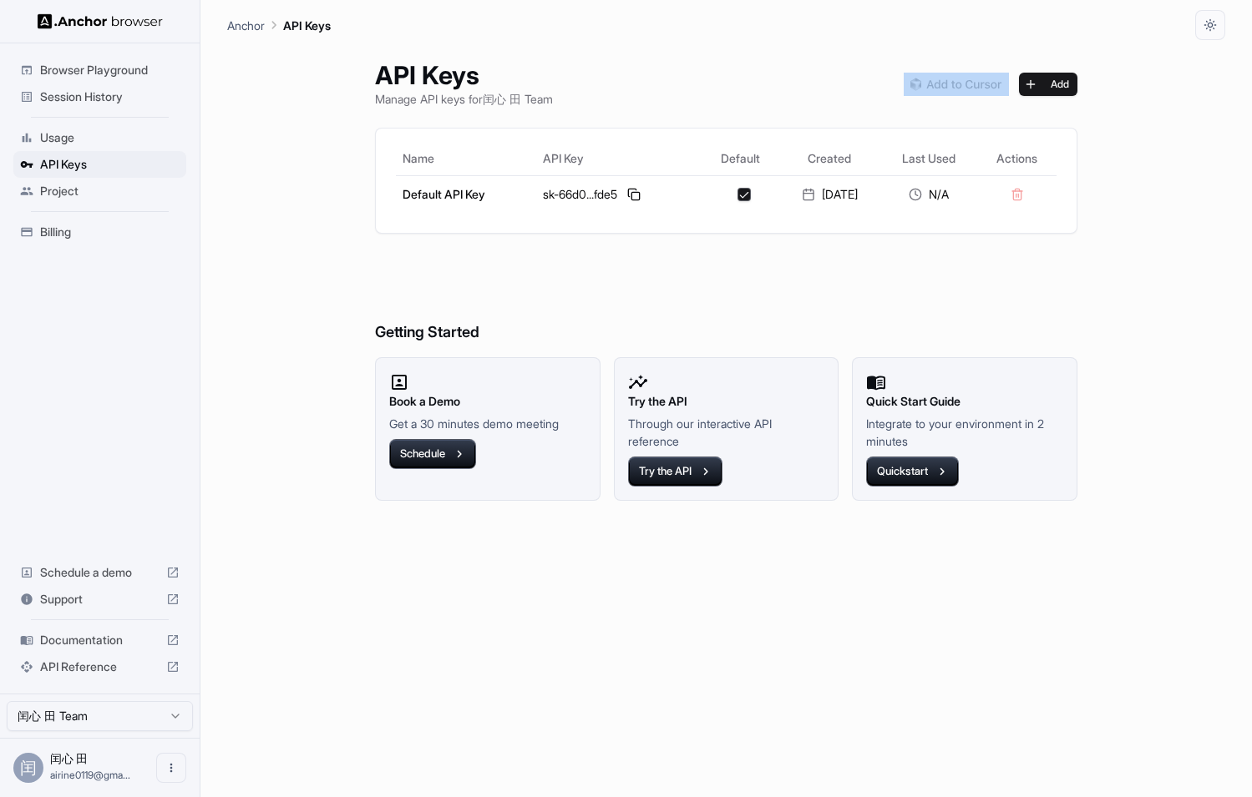
click at [859, 94] on div "API Keys Manage API keys for 闰心 田 Team Add" at bounding box center [726, 84] width 702 height 48
click at [931, 473] on button "Quickstart" at bounding box center [912, 472] width 93 height 30
click at [568, 77] on div "API Keys Manage API keys for 闰心 田 Team Add" at bounding box center [726, 84] width 702 height 48
click at [73, 768] on div "闰心 田 airine0119@gma..." at bounding box center [90, 768] width 80 height 32
click at [162, 758] on button "Open menu" at bounding box center [171, 768] width 30 height 30
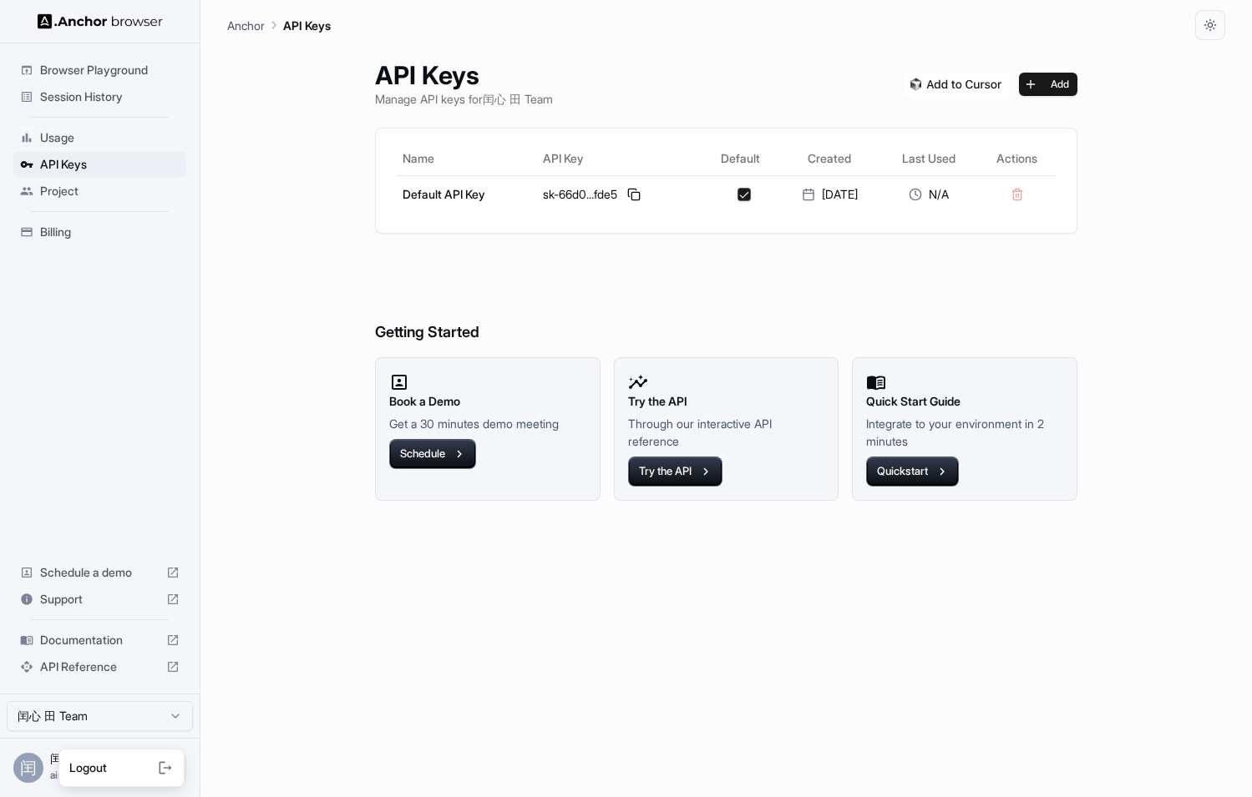
click at [165, 729] on div at bounding box center [626, 398] width 1252 height 797
click at [164, 708] on html "Browser Playground Session History Usage API Keys Project Billing Schedule a de…" at bounding box center [626, 398] width 1252 height 797
click at [291, 707] on html "Browser Playground Session History Usage API Keys Project Billing Schedule a de…" at bounding box center [626, 398] width 1252 height 797
click at [130, 667] on span "API Reference" at bounding box center [99, 667] width 119 height 17
click at [109, 641] on span "Documentation" at bounding box center [99, 640] width 119 height 17
